Goal: Task Accomplishment & Management: Complete application form

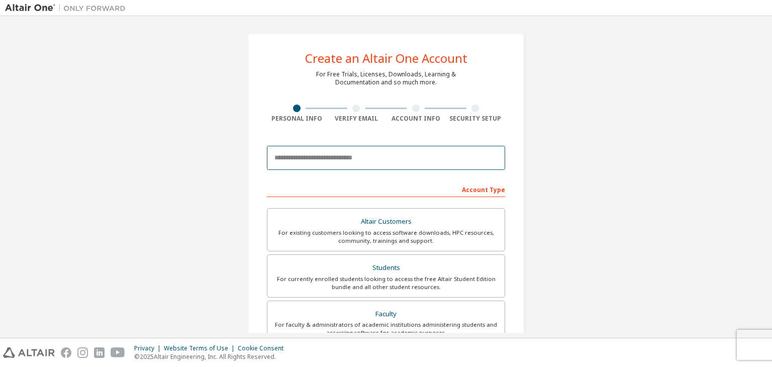
click at [392, 153] on input "email" at bounding box center [386, 158] width 238 height 24
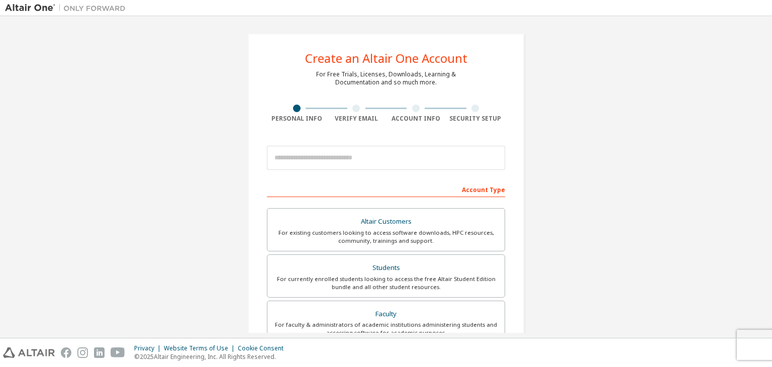
click at [539, 113] on div "Create an Altair One Account For Free Trials, Licenses, Downloads, Learning & D…" at bounding box center [386, 287] width 762 height 532
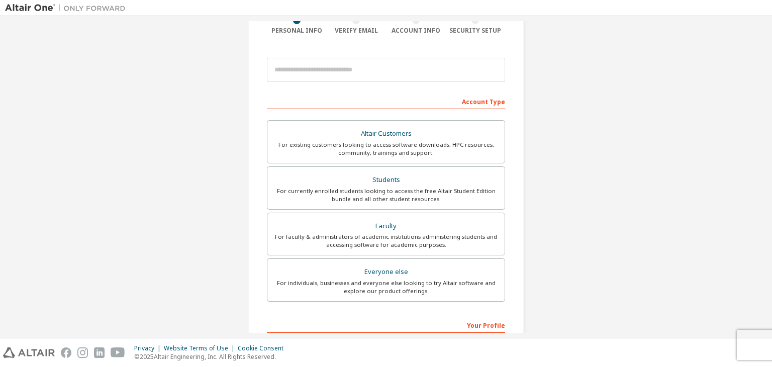
scroll to position [219, 0]
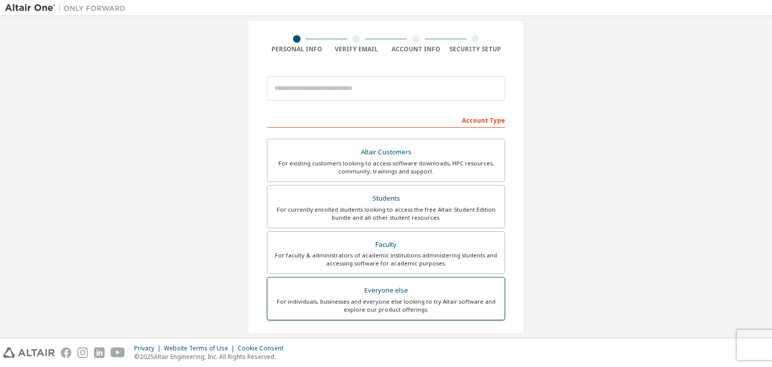
scroll to position [201, 0]
